Goal: Transaction & Acquisition: Download file/media

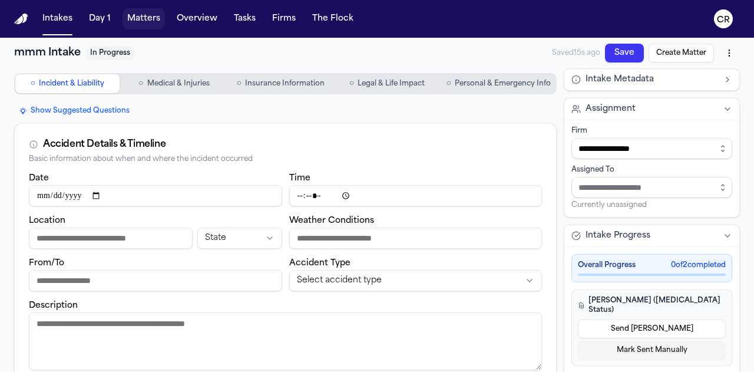
click at [131, 27] on button "Matters" at bounding box center [144, 18] width 42 height 21
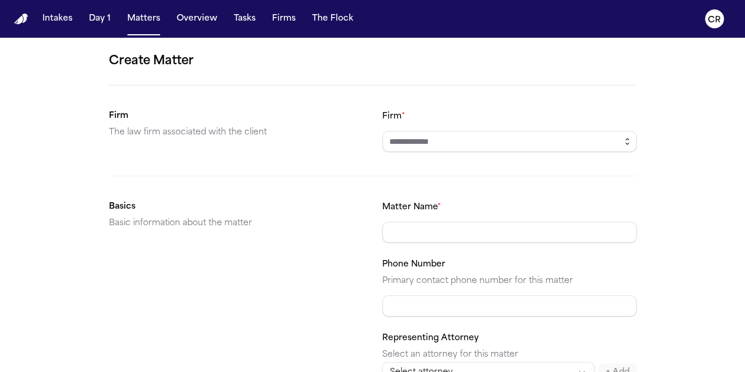
click at [623, 140] on icon "button" at bounding box center [627, 141] width 9 height 9
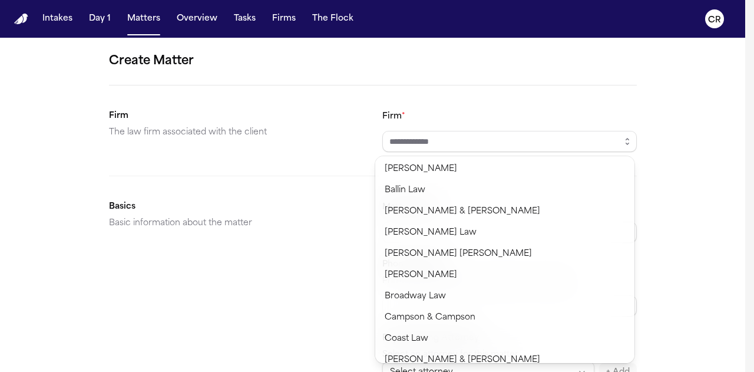
scroll to position [256, 0]
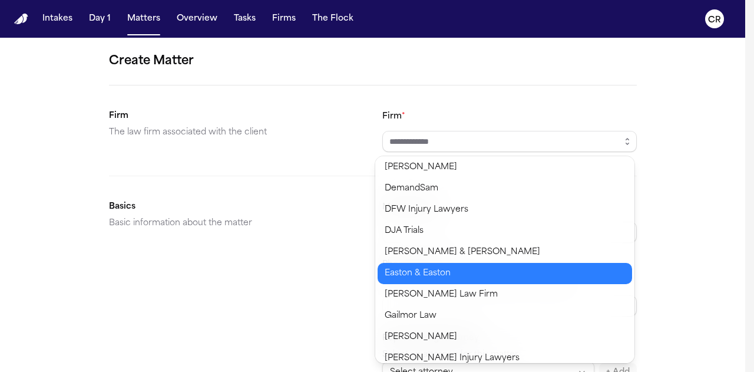
type input "**********"
click at [445, 271] on body "**********" at bounding box center [372, 186] width 745 height 372
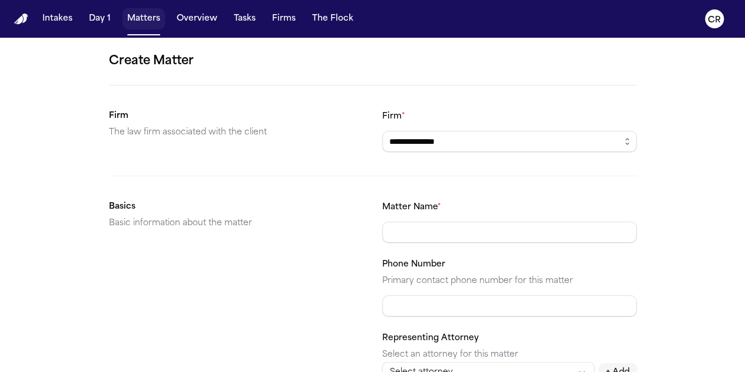
click at [147, 23] on button "Matters" at bounding box center [144, 18] width 42 height 21
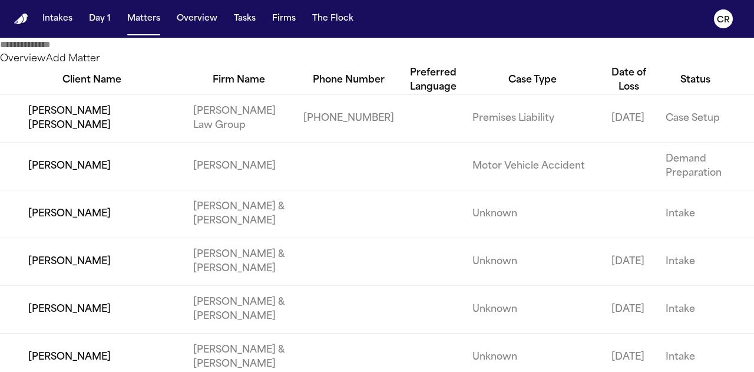
scroll to position [883, 0]
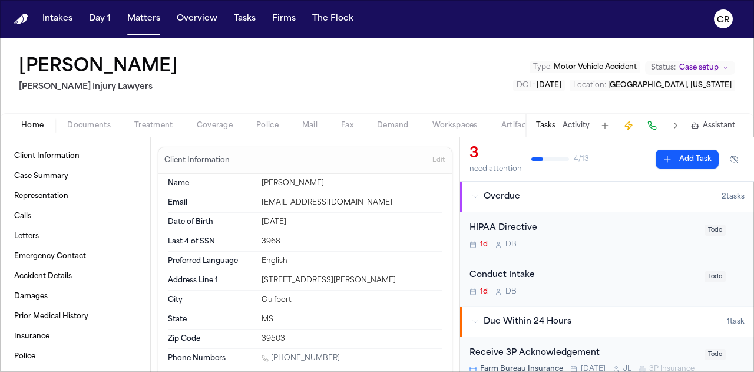
click at [92, 124] on span "Documents" at bounding box center [89, 125] width 44 height 9
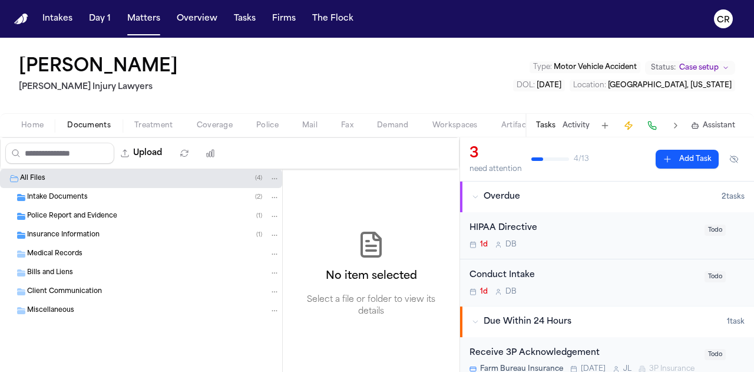
click at [208, 193] on div "Intake Documents ( 2 )" at bounding box center [153, 197] width 253 height 11
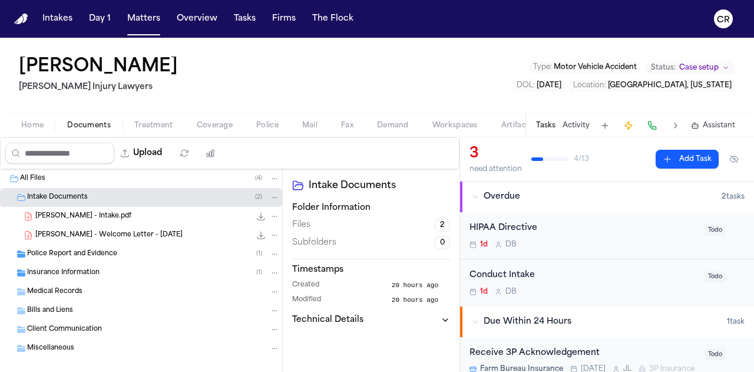
click at [170, 254] on div "Police Report and Evidence ( 1 )" at bounding box center [153, 254] width 253 height 11
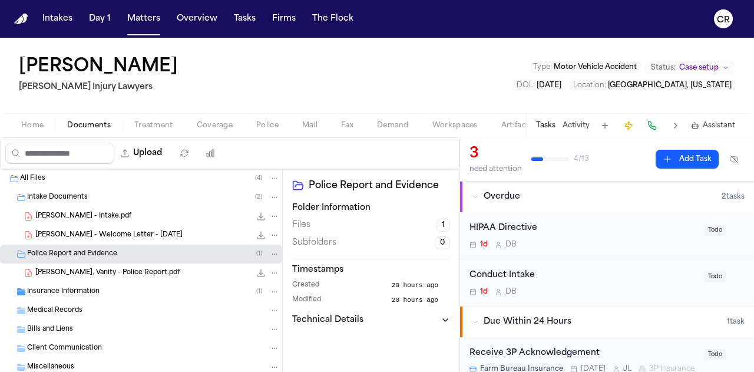
click at [141, 290] on div "Insurance Information ( 1 )" at bounding box center [153, 291] width 253 height 11
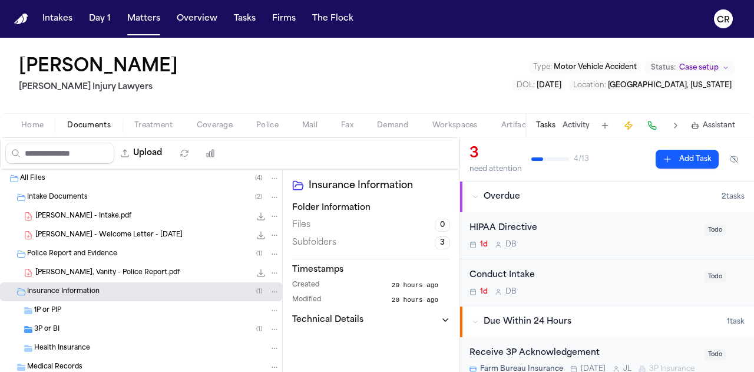
click at [77, 320] on div "3P or BI ( 1 )" at bounding box center [141, 329] width 282 height 19
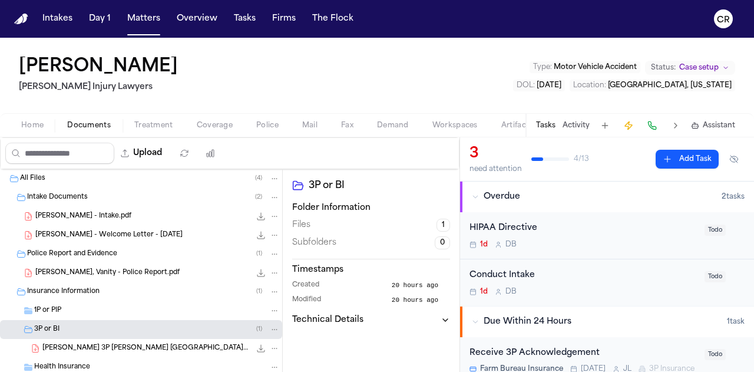
click at [93, 215] on span "[PERSON_NAME] - Intake.pdf" at bounding box center [83, 216] width 96 height 10
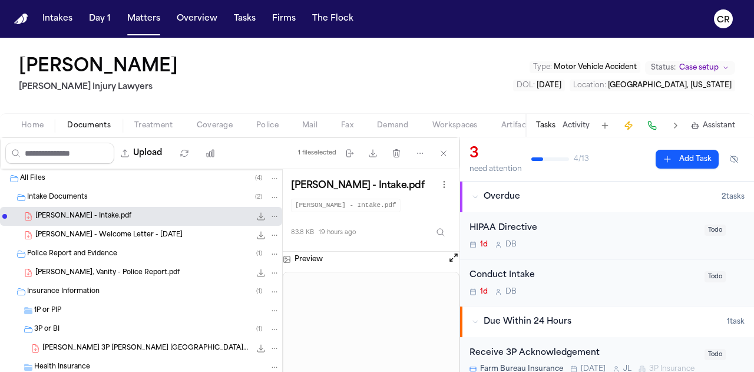
click at [256, 214] on icon "File: V. Watkins - Intake.pdf" at bounding box center [260, 215] width 9 height 9
click at [256, 274] on icon "File: Watkins, Vanity - Police Report.pdf" at bounding box center [260, 272] width 9 height 9
click at [257, 348] on icon "File: V. Watkins 3P LOR Southern Farm.pdf" at bounding box center [261, 349] width 8 height 8
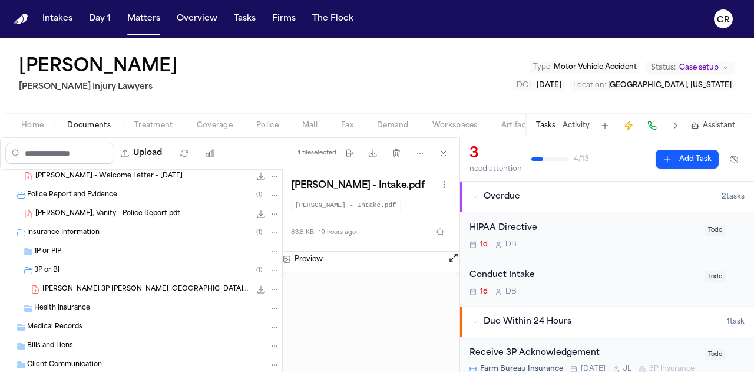
scroll to position [48, 0]
